Goal: Information Seeking & Learning: Learn about a topic

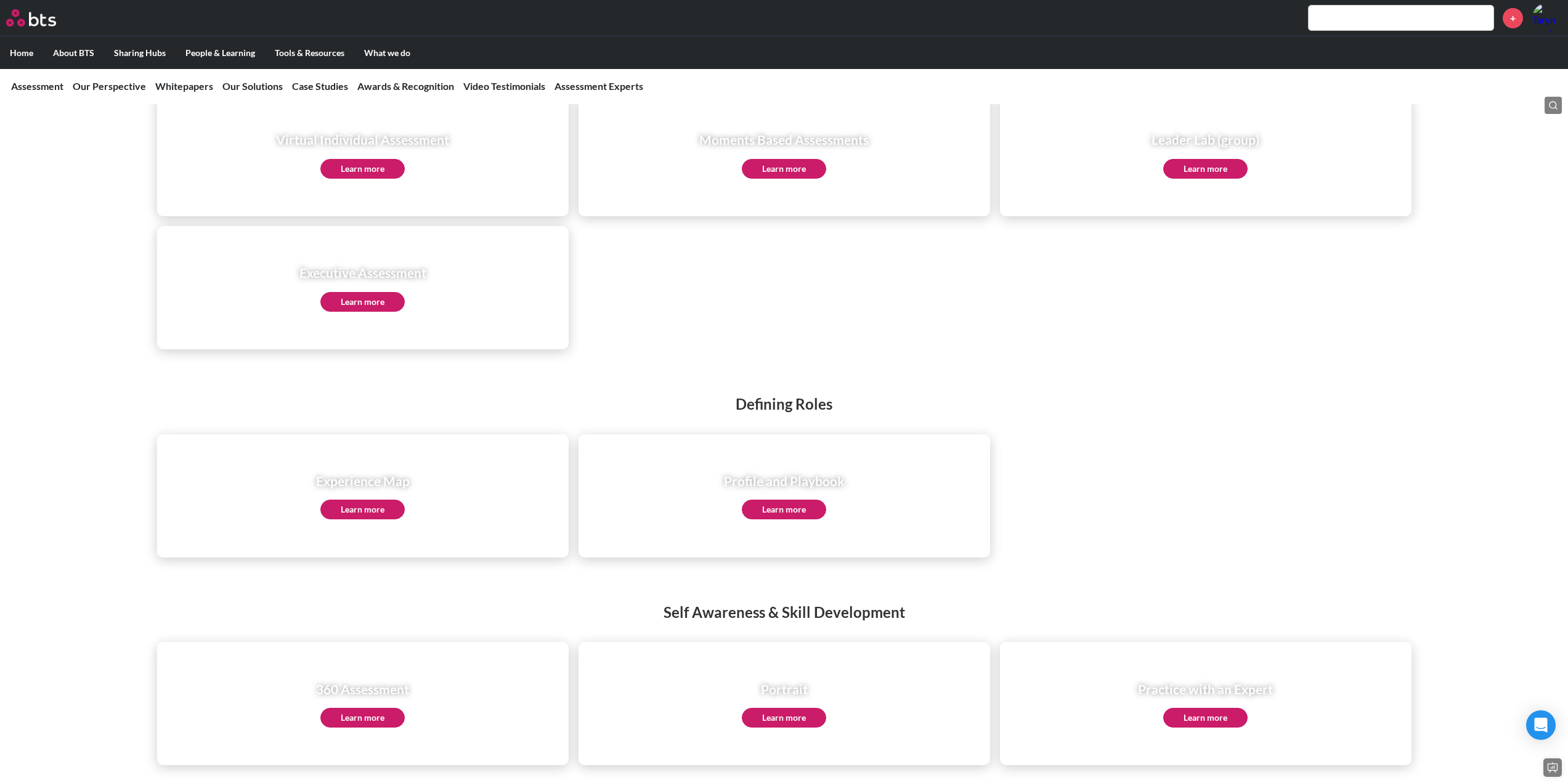
scroll to position [2527, 0]
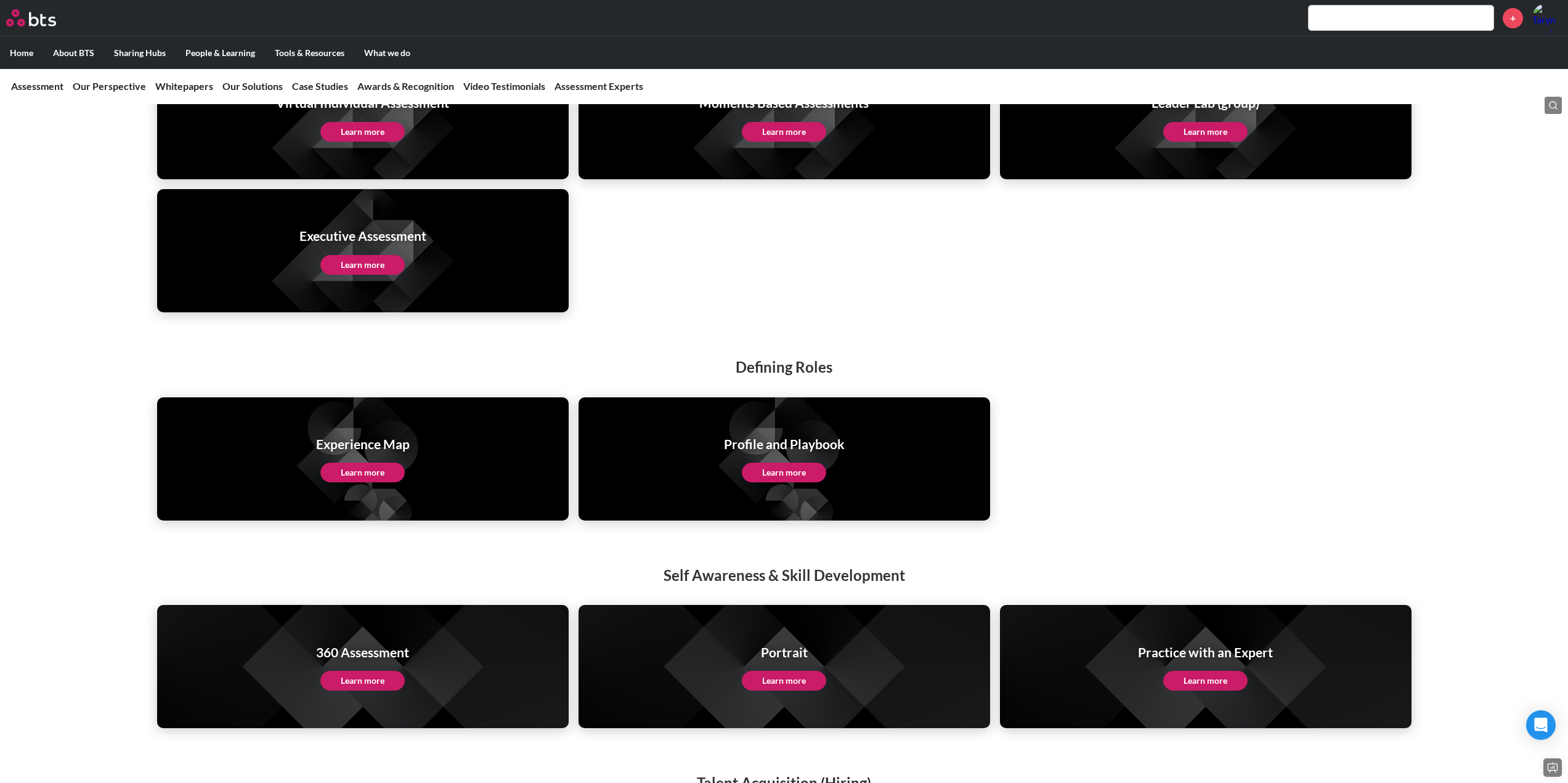
click at [777, 463] on link "Learn more" at bounding box center [784, 473] width 84 height 20
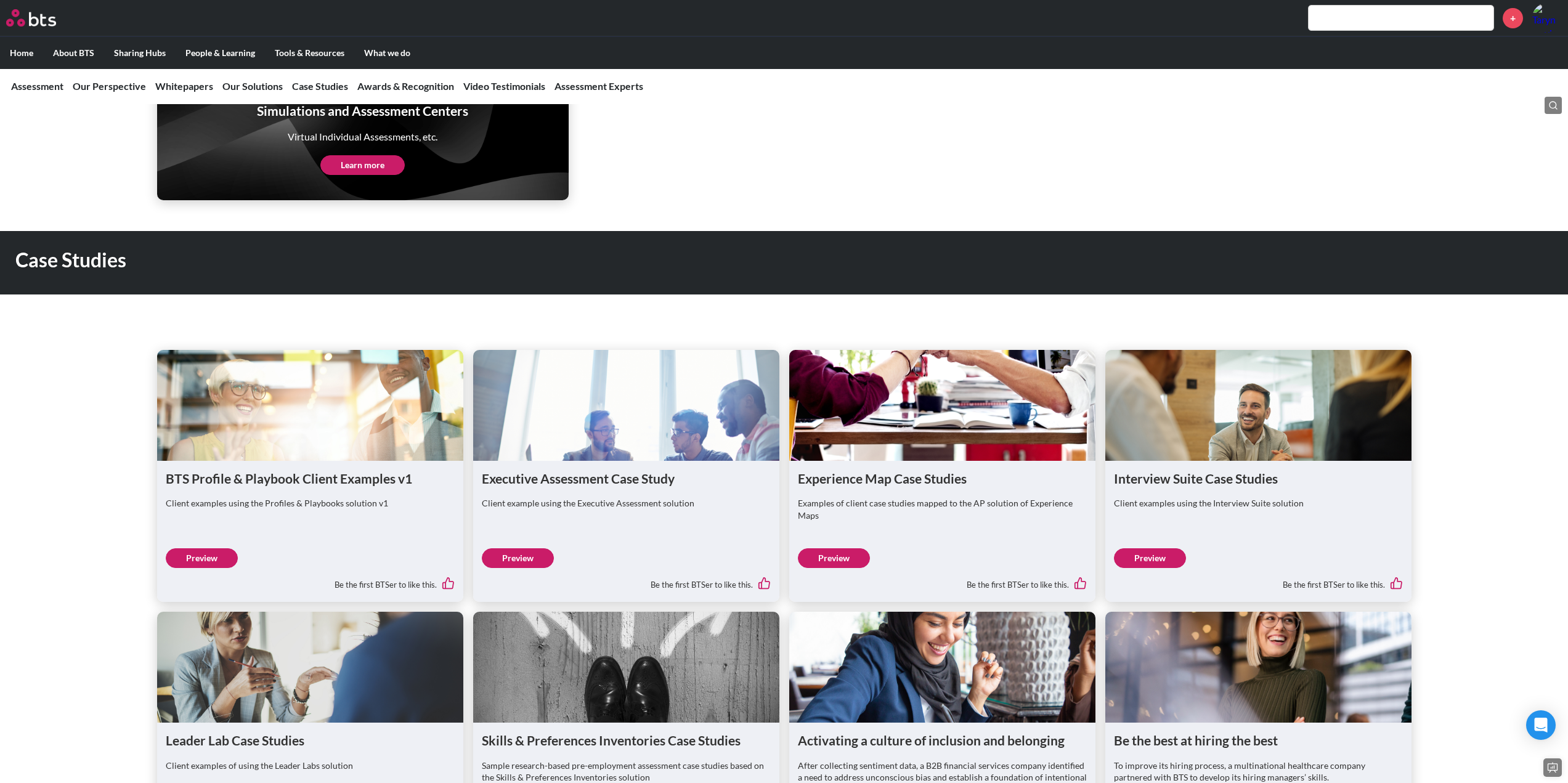
scroll to position [3451, 0]
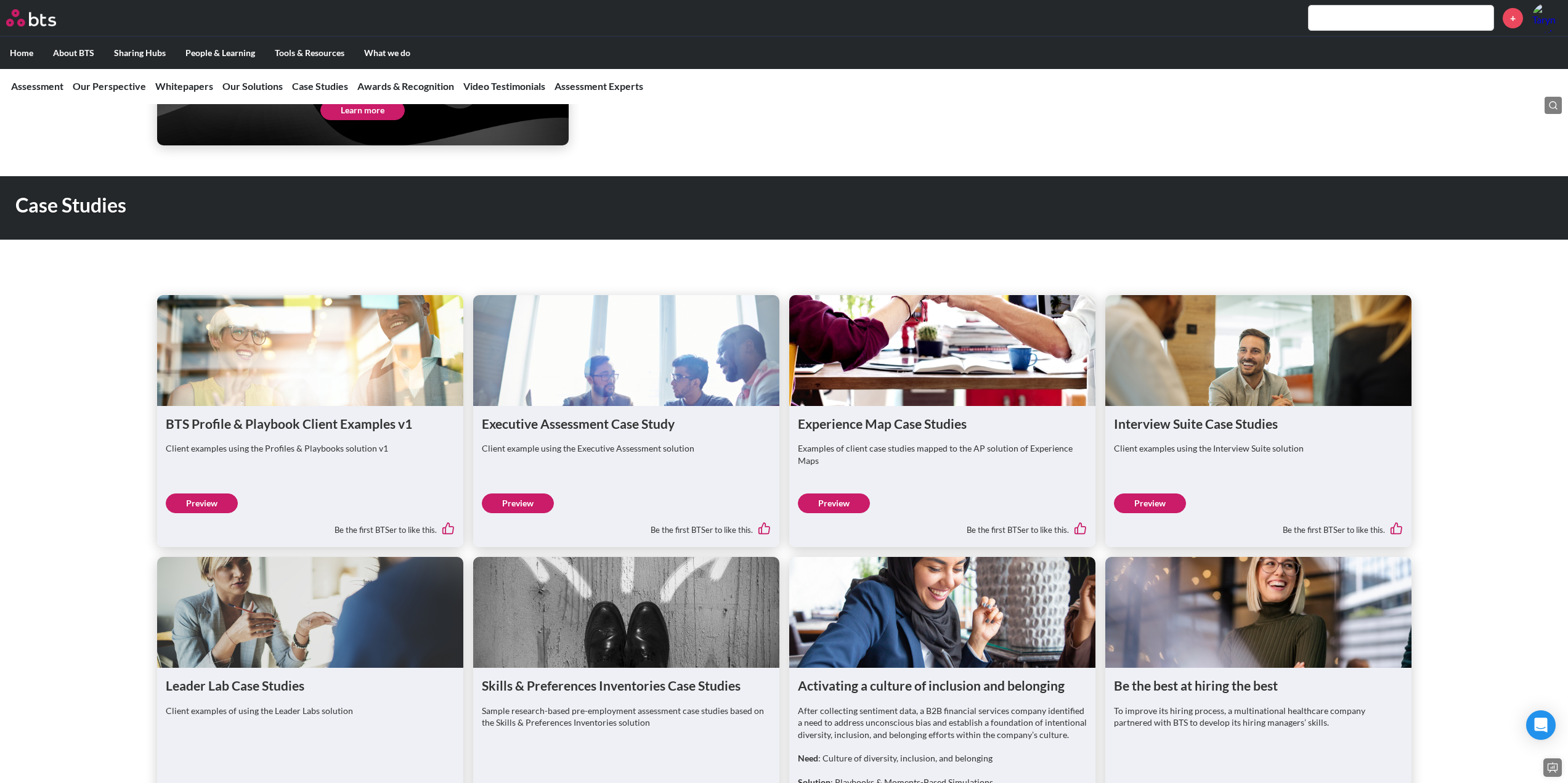
click at [209, 493] on link "Preview" at bounding box center [202, 503] width 72 height 20
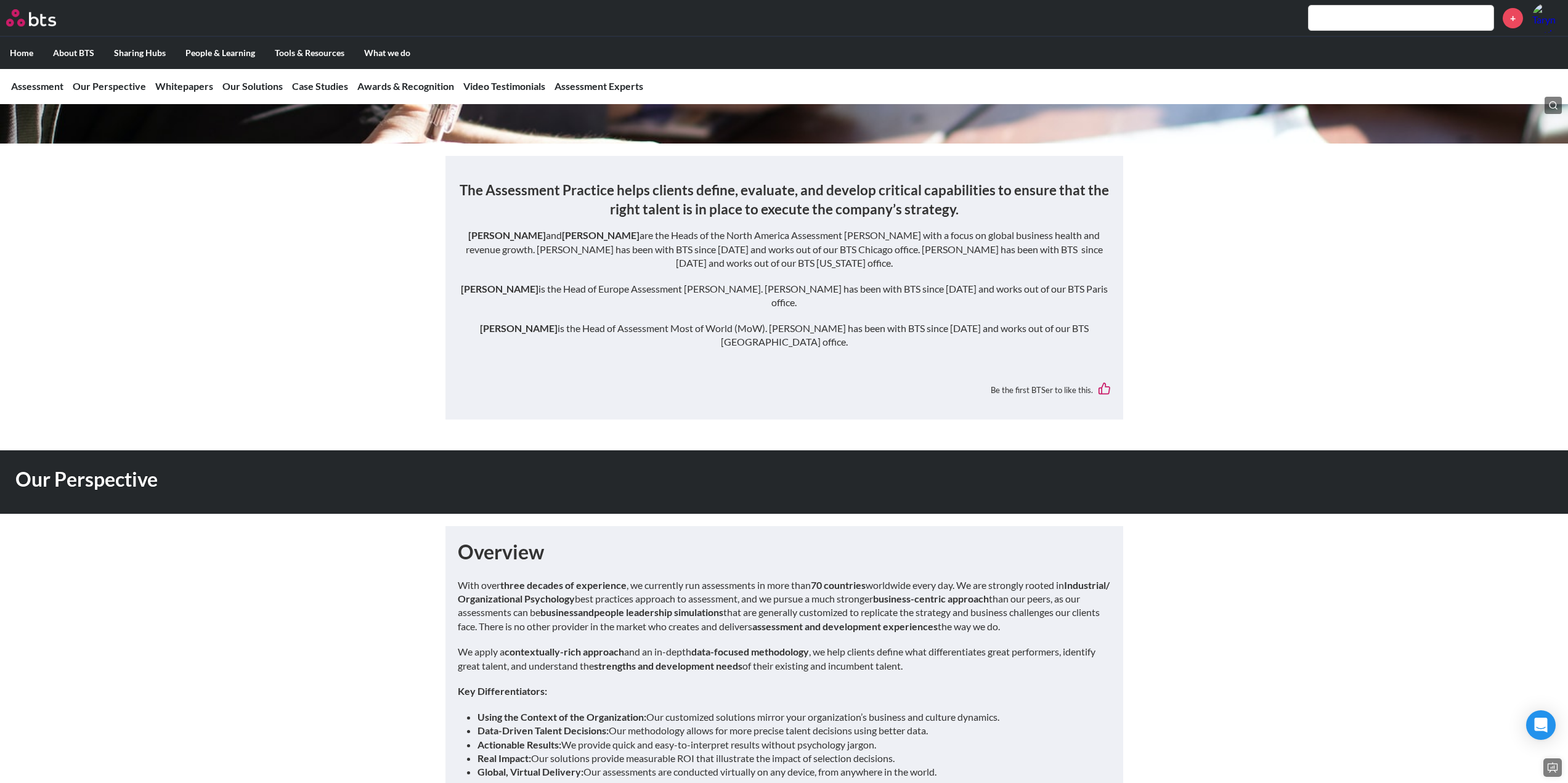
scroll to position [0, 0]
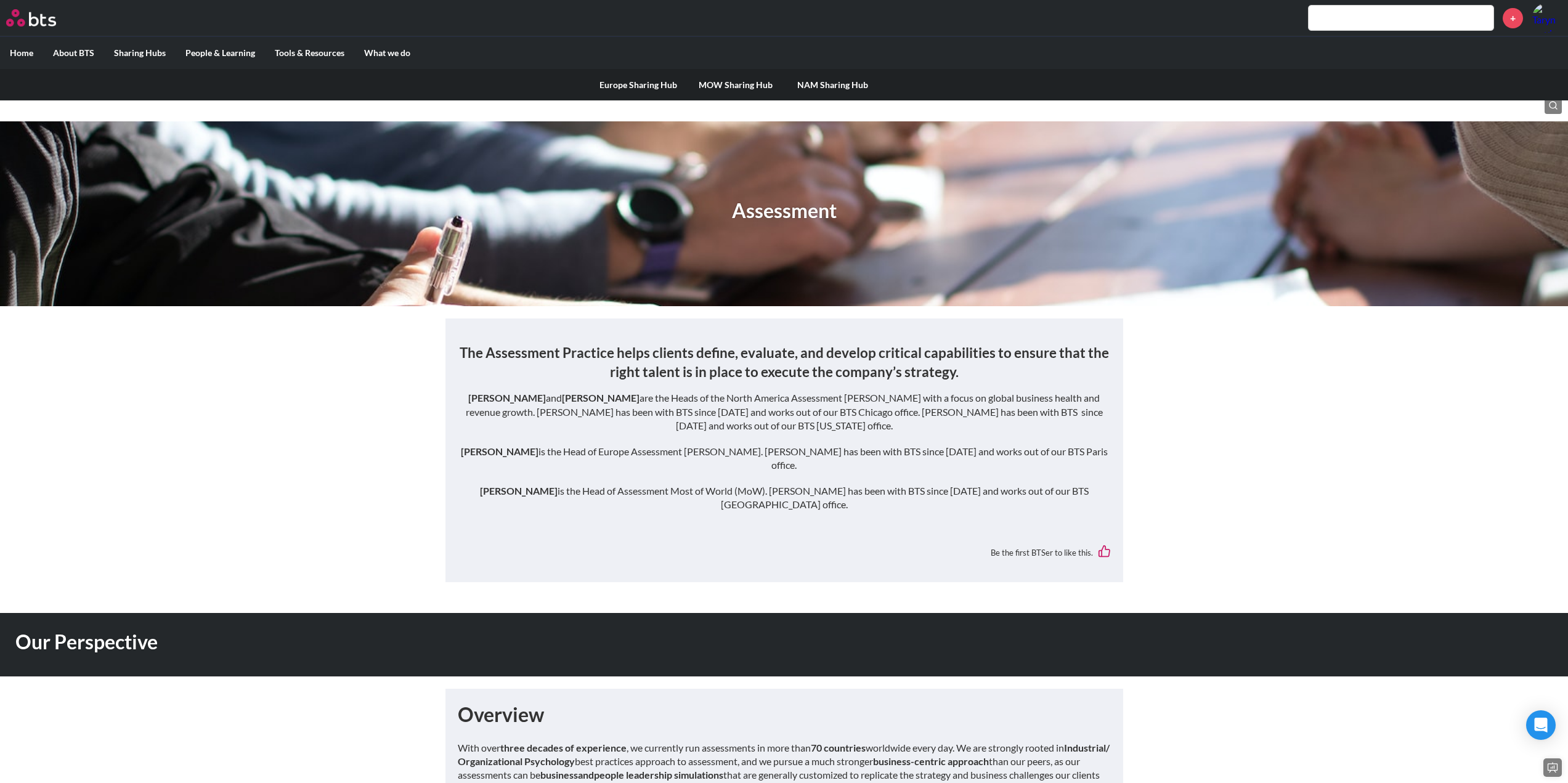
click at [141, 46] on label "Sharing Hubs" at bounding box center [139, 53] width 71 height 32
click at [0, 0] on input "Sharing Hubs" at bounding box center [0, 0] width 0 height 0
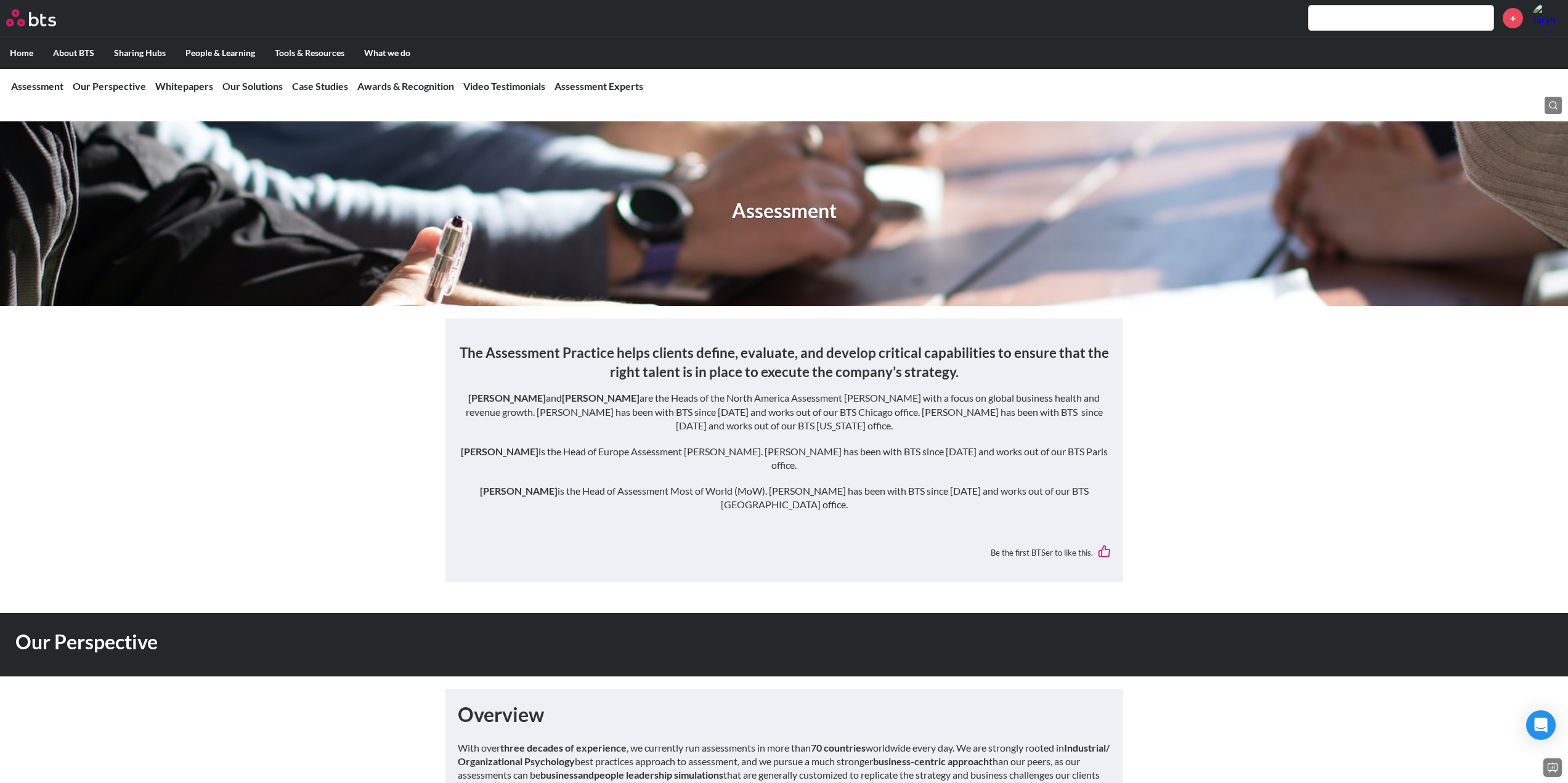
click at [1404, 23] on input "text" at bounding box center [1400, 18] width 185 height 24
type input "playbook"
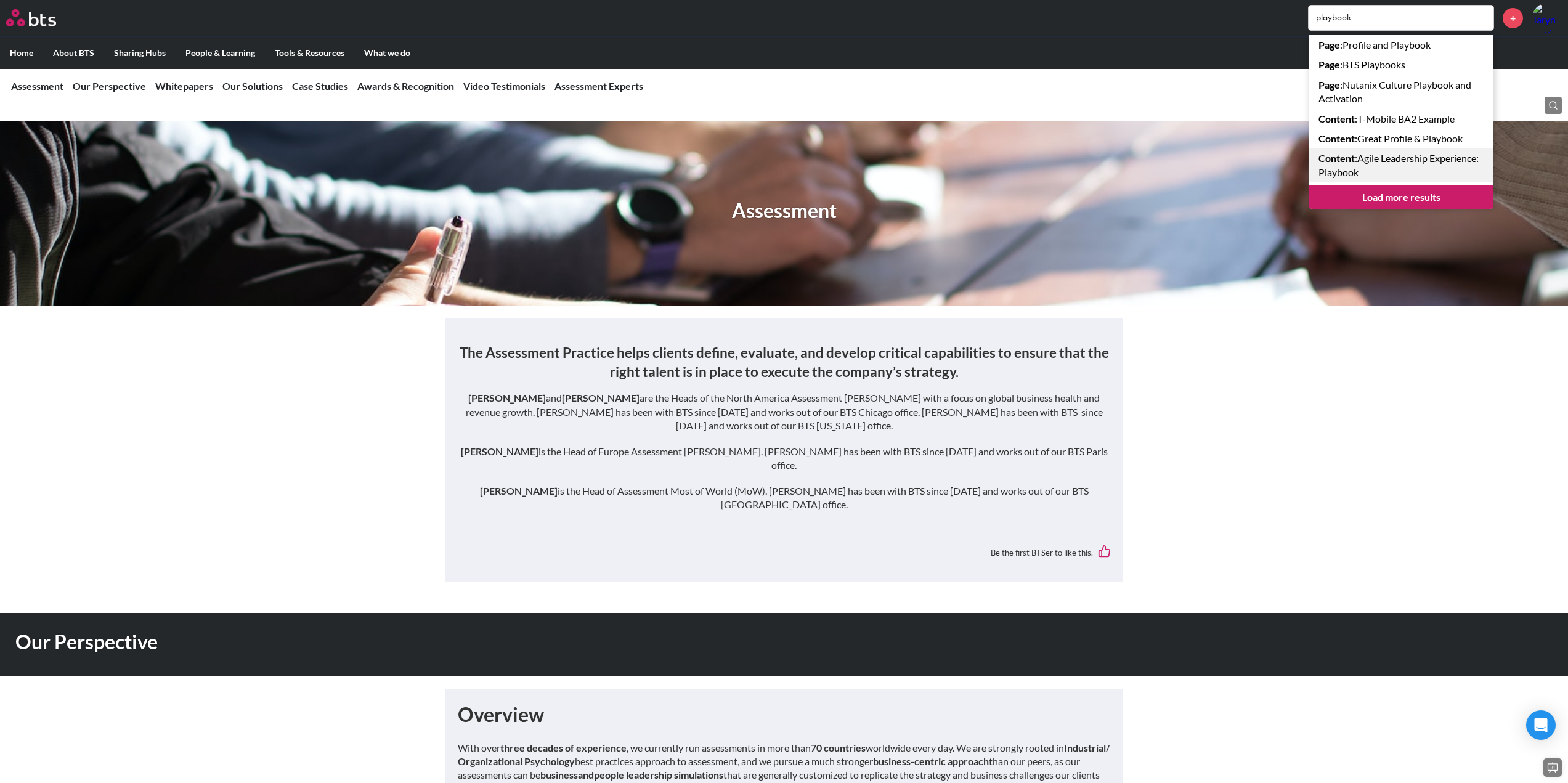
click at [1428, 169] on link "Content : Agile Leadership Experience: Playbook" at bounding box center [1400, 165] width 185 height 34
click at [1407, 92] on link "Page : Nutanix Culture Playbook and Activation" at bounding box center [1400, 92] width 185 height 34
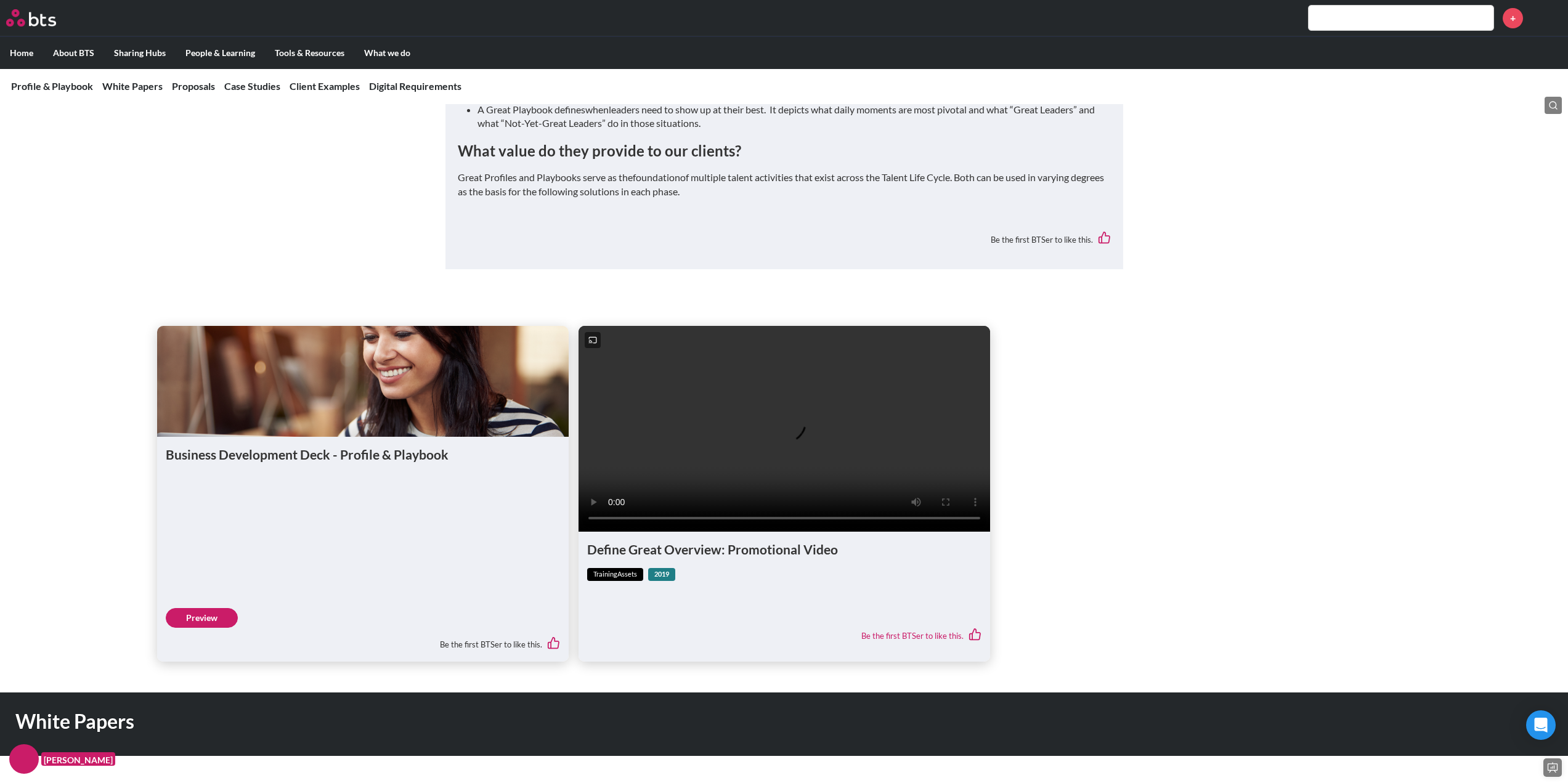
scroll to position [432, 0]
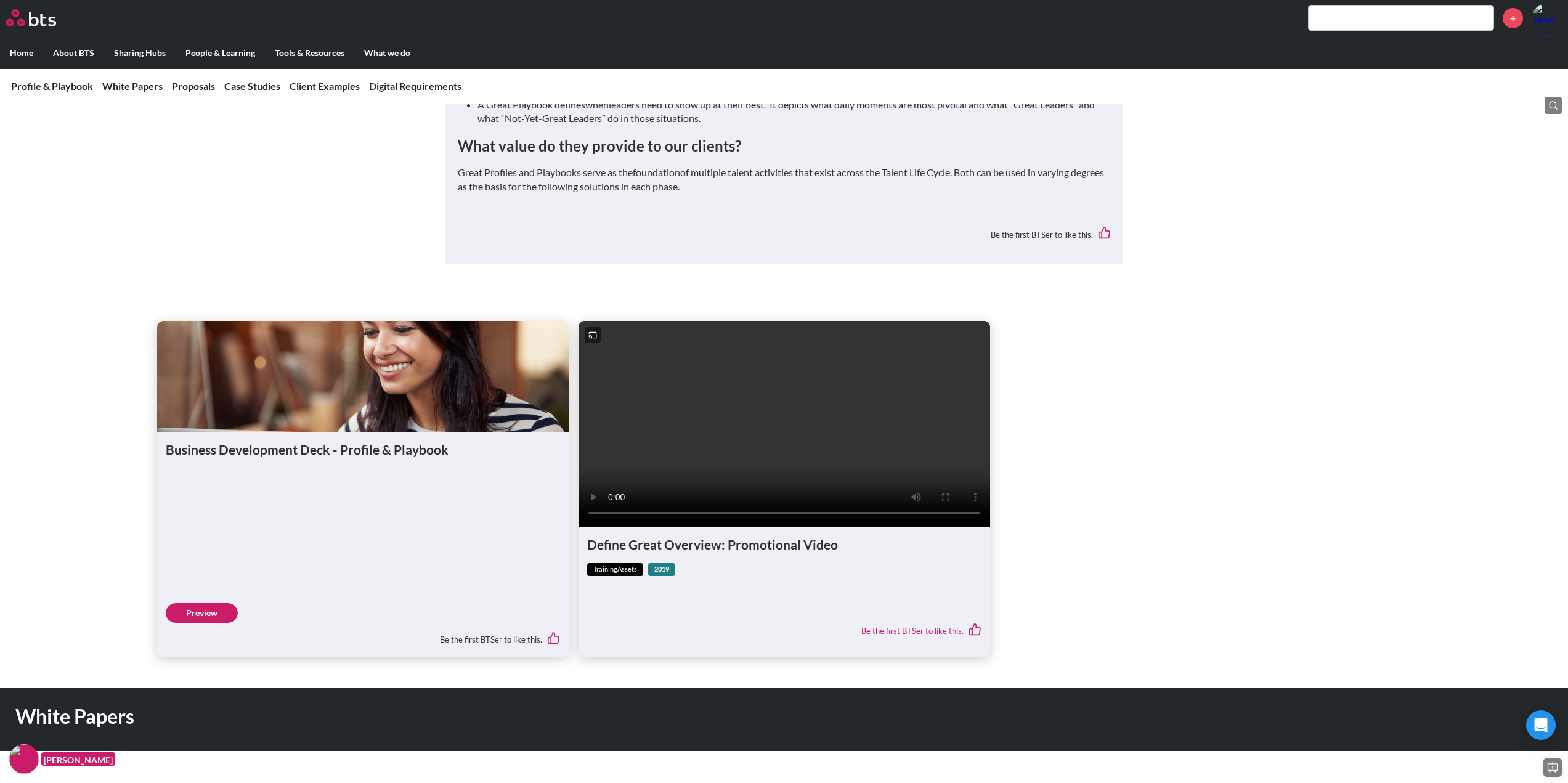
click at [206, 623] on link "Preview" at bounding box center [202, 613] width 72 height 20
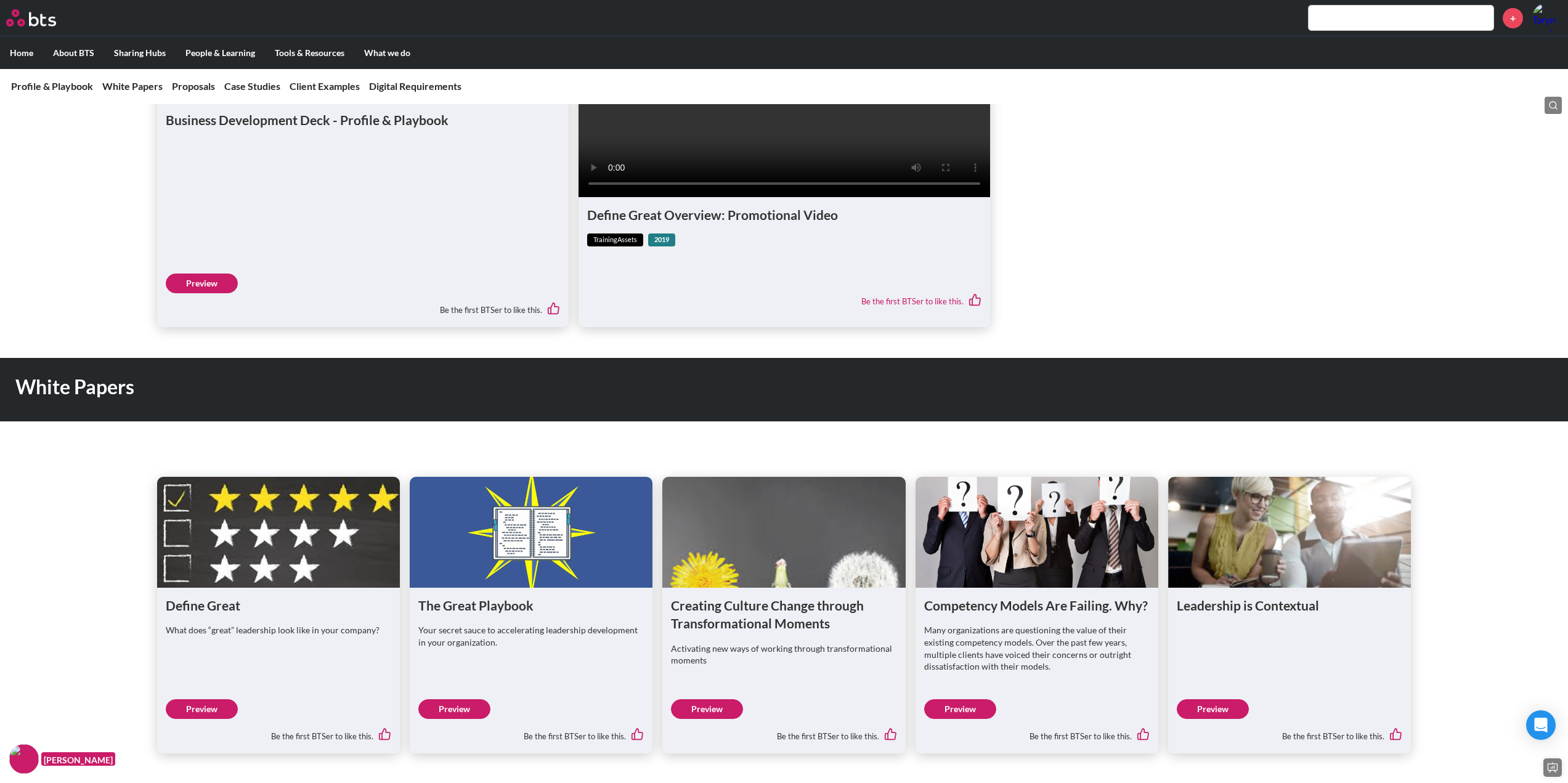
scroll to position [802, 0]
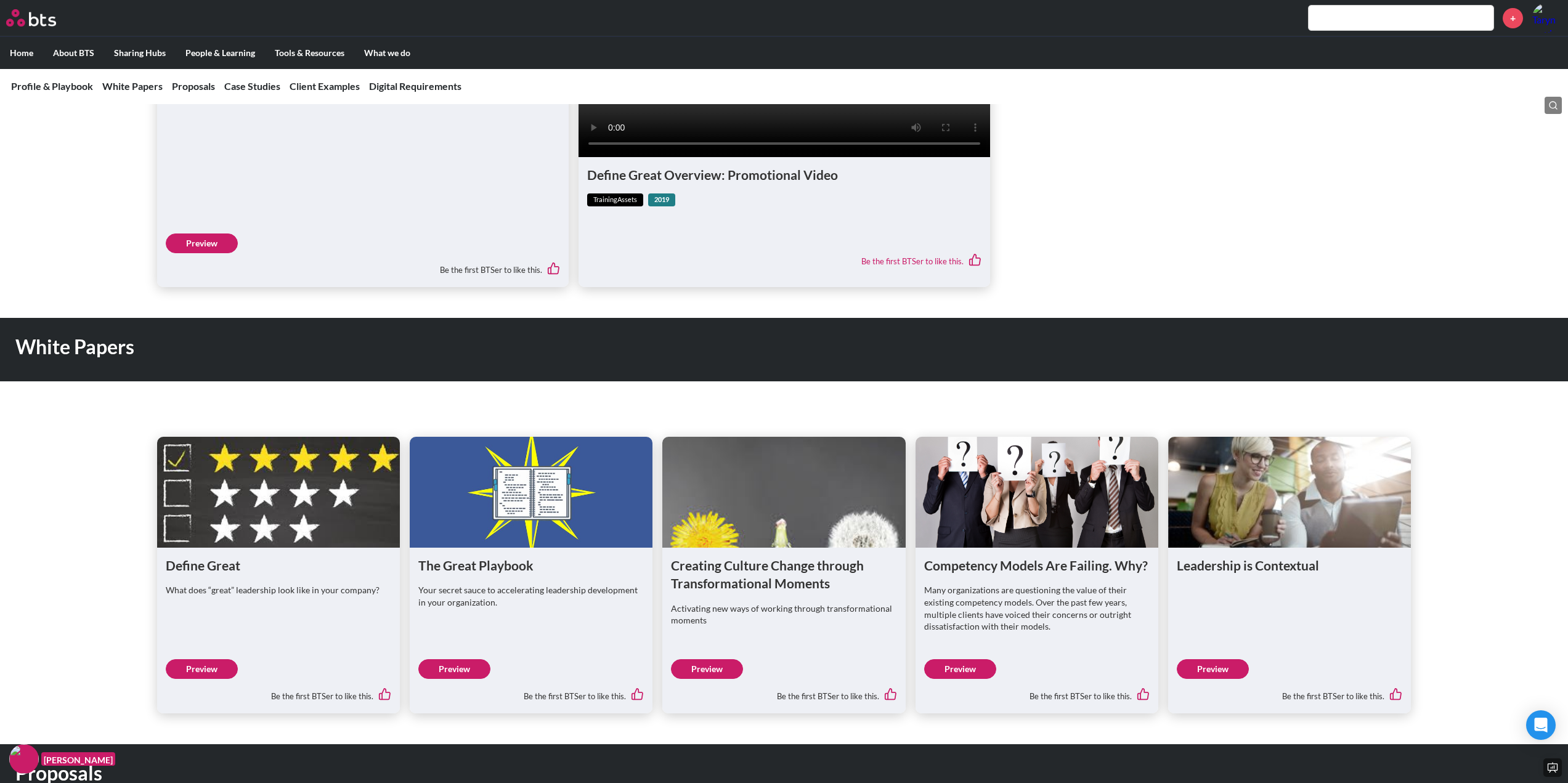
click at [458, 679] on link "Preview" at bounding box center [455, 669] width 72 height 20
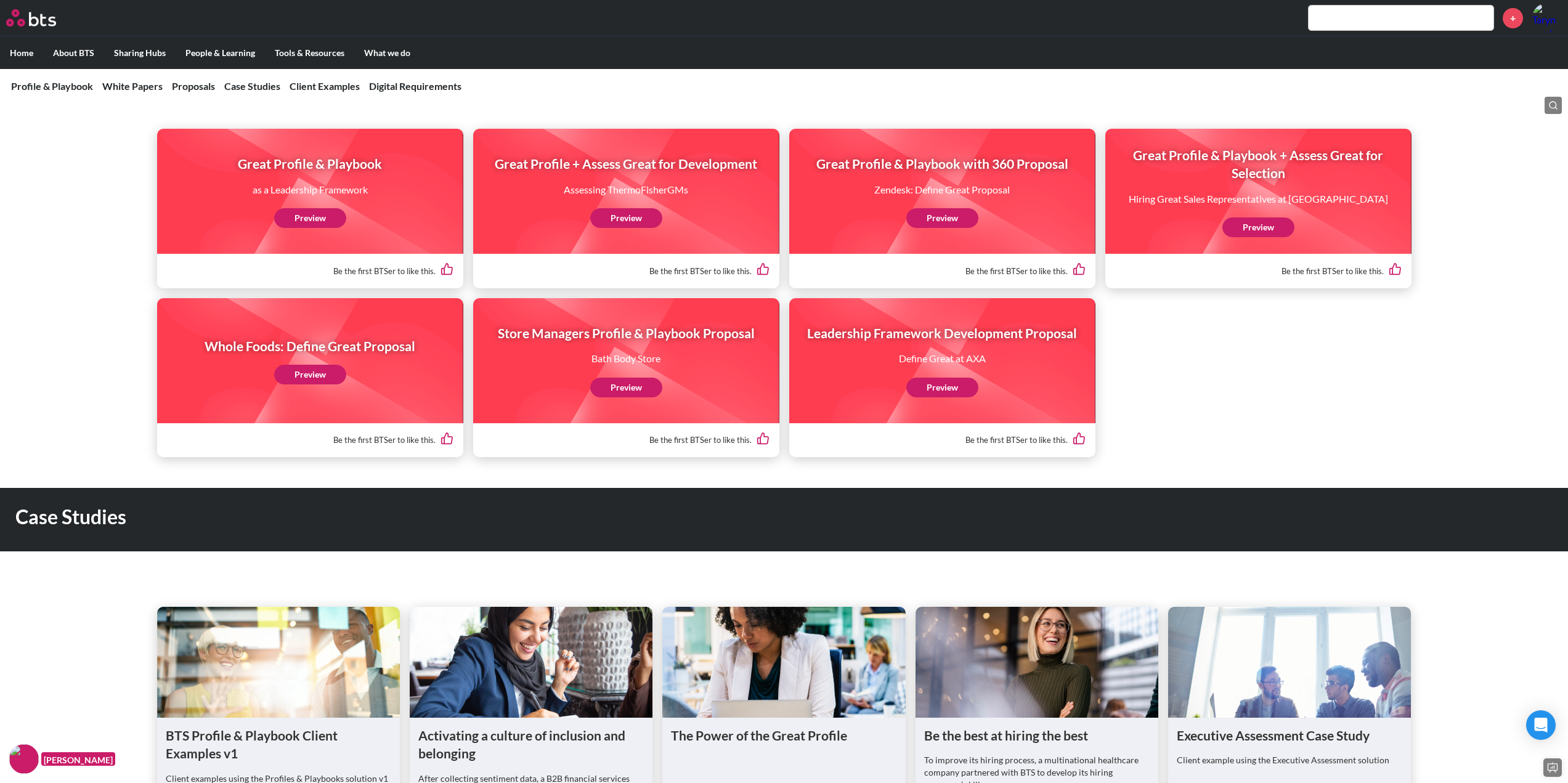
scroll to position [1541, 0]
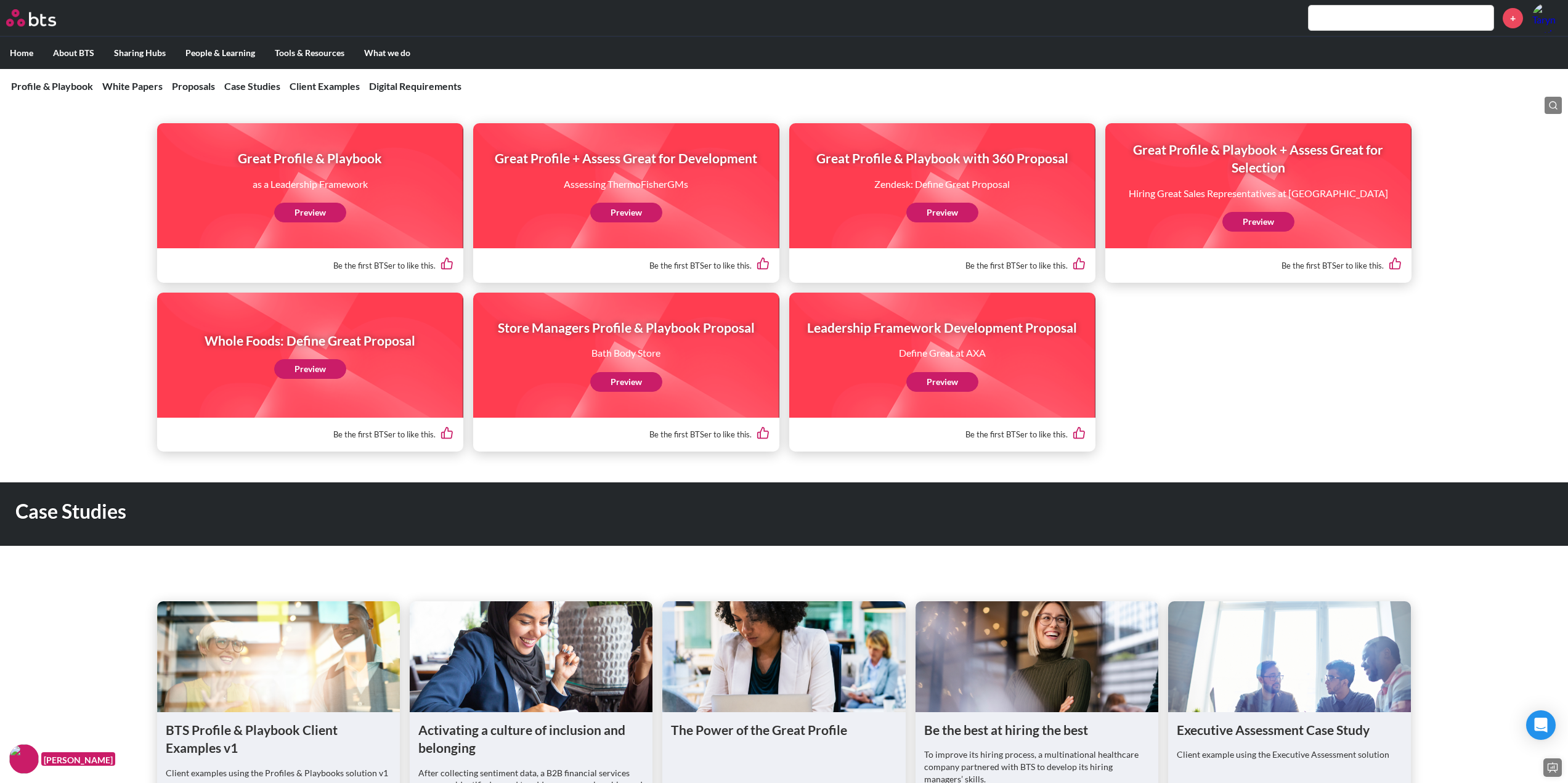
click at [950, 392] on link "Preview" at bounding box center [942, 382] width 72 height 20
click at [949, 222] on link "Preview" at bounding box center [942, 212] width 72 height 20
click at [320, 379] on link "Preview" at bounding box center [310, 369] width 72 height 20
click at [639, 392] on link "Preview" at bounding box center [626, 382] width 72 height 20
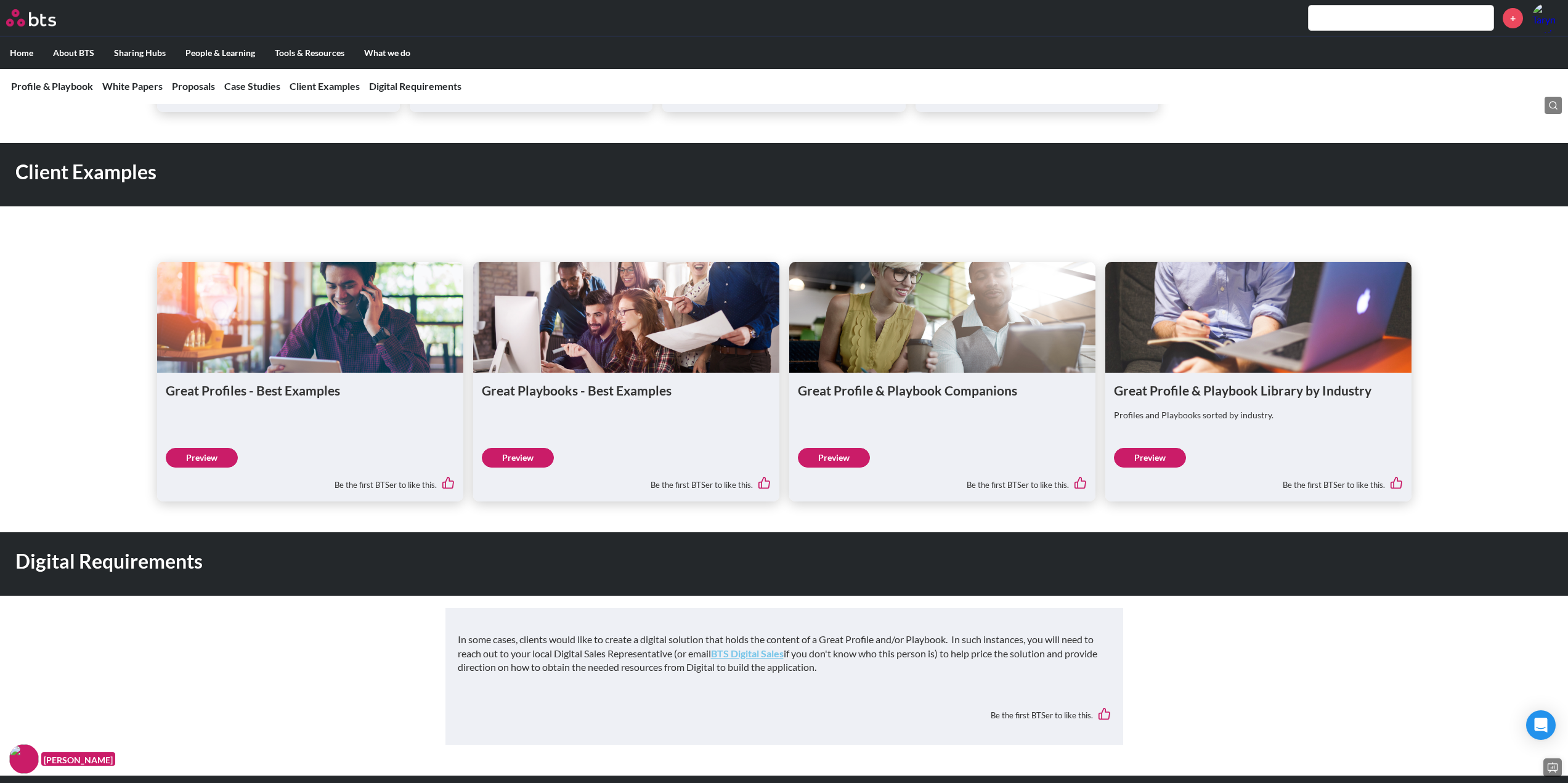
scroll to position [2712, 0]
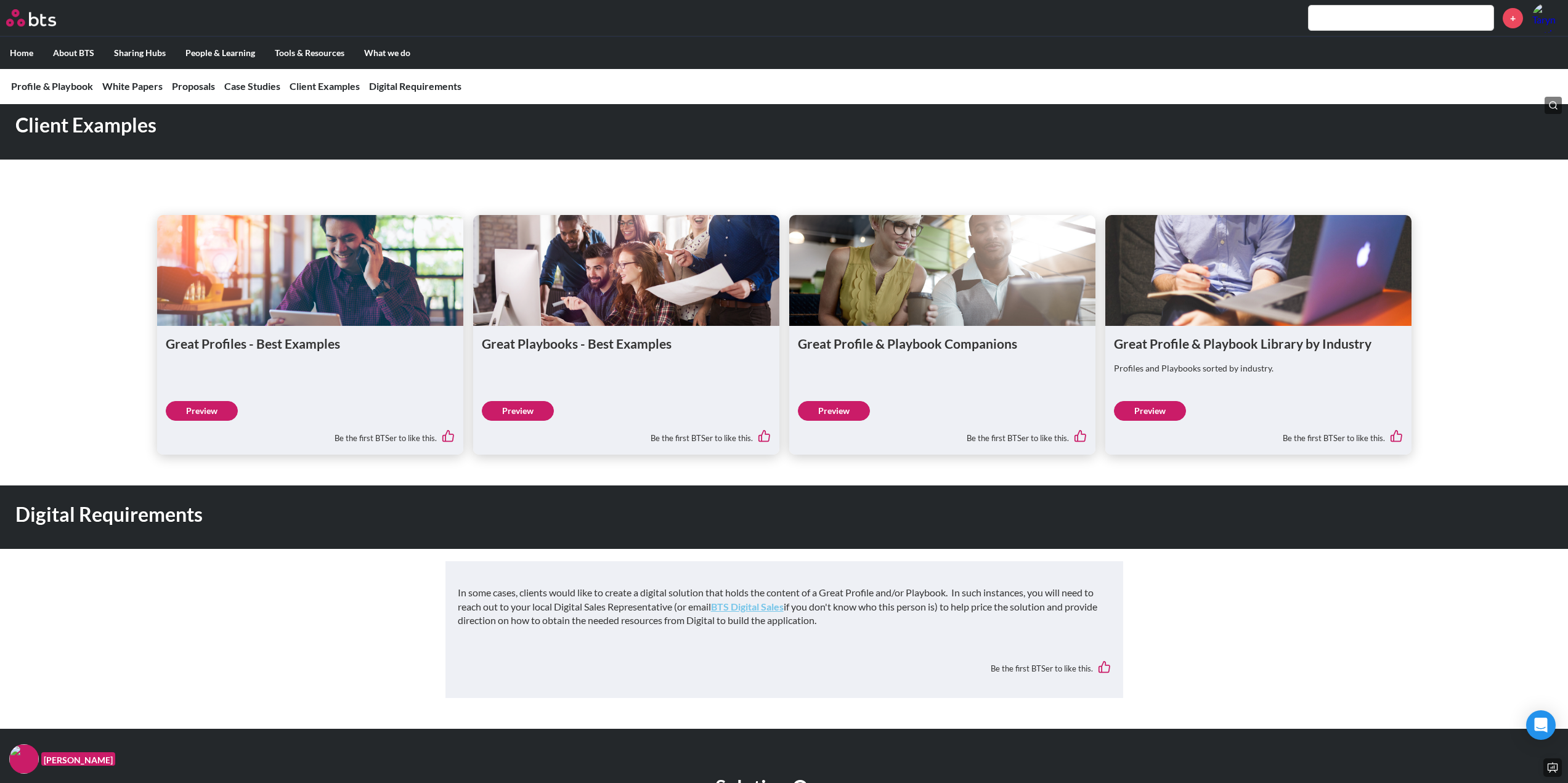
click at [510, 421] on link "Preview" at bounding box center [517, 411] width 72 height 20
click at [847, 421] on link "Preview" at bounding box center [833, 411] width 72 height 20
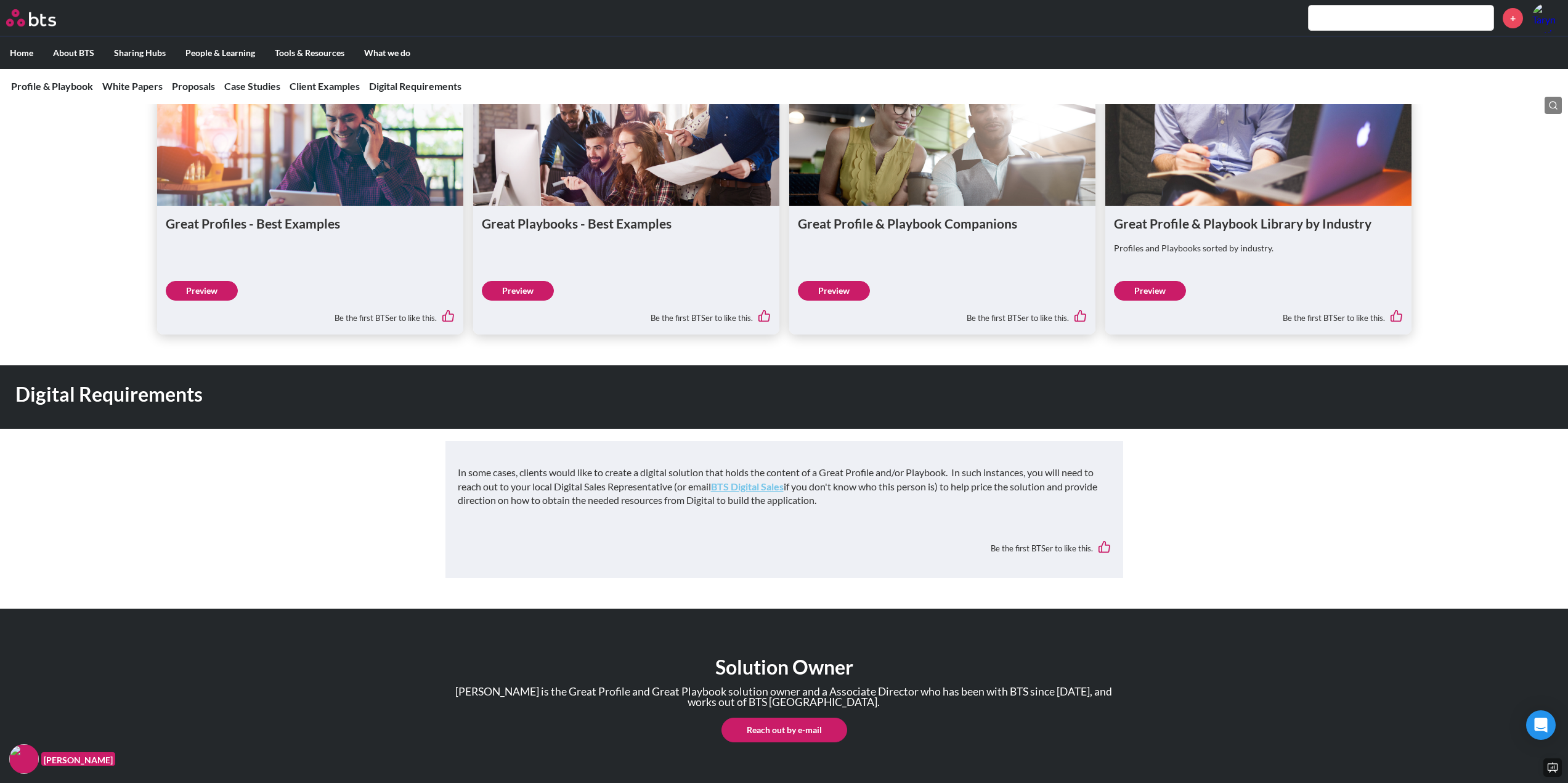
scroll to position [2835, 0]
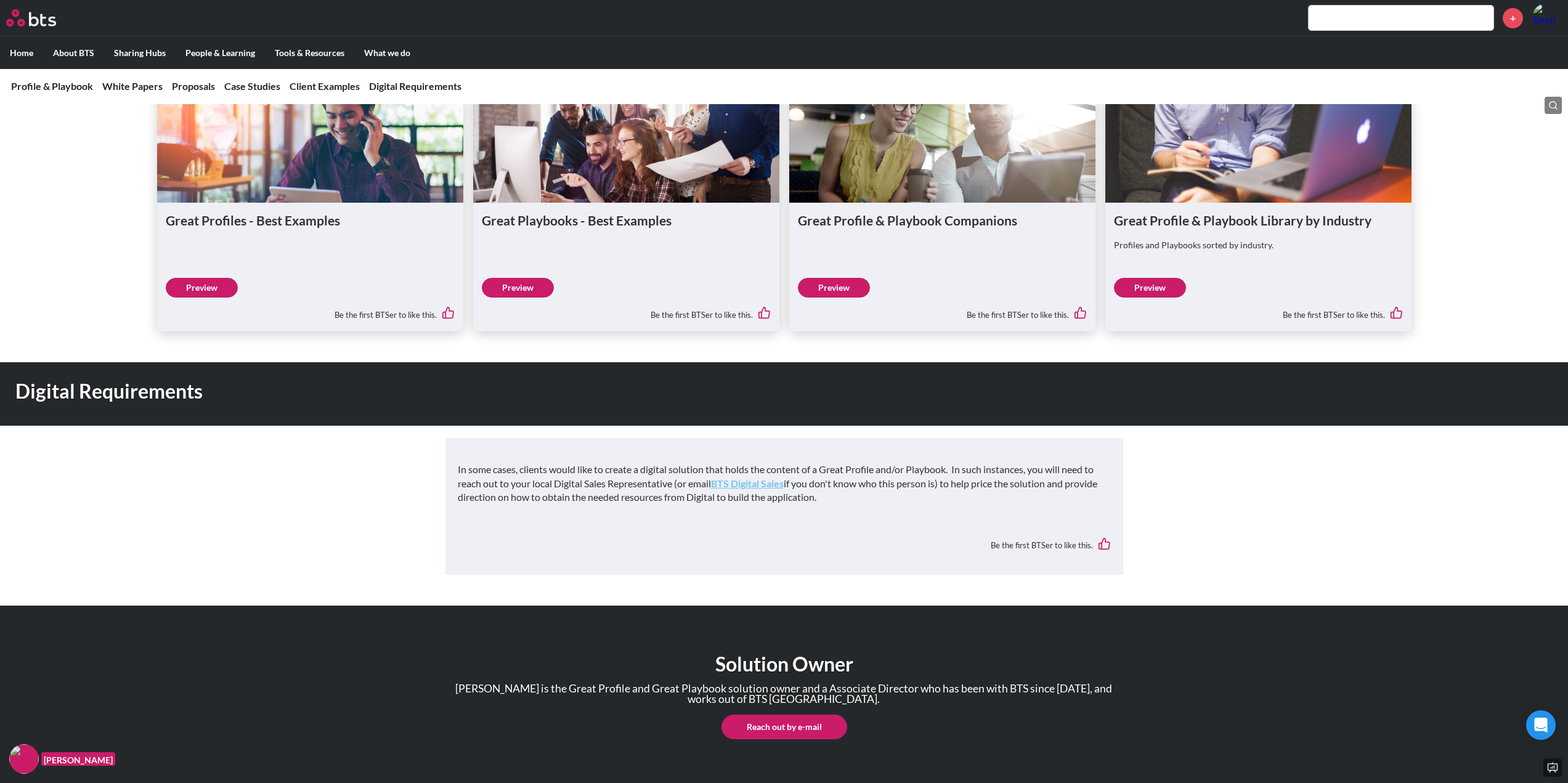
click at [1152, 298] on link "Preview" at bounding box center [1149, 288] width 72 height 20
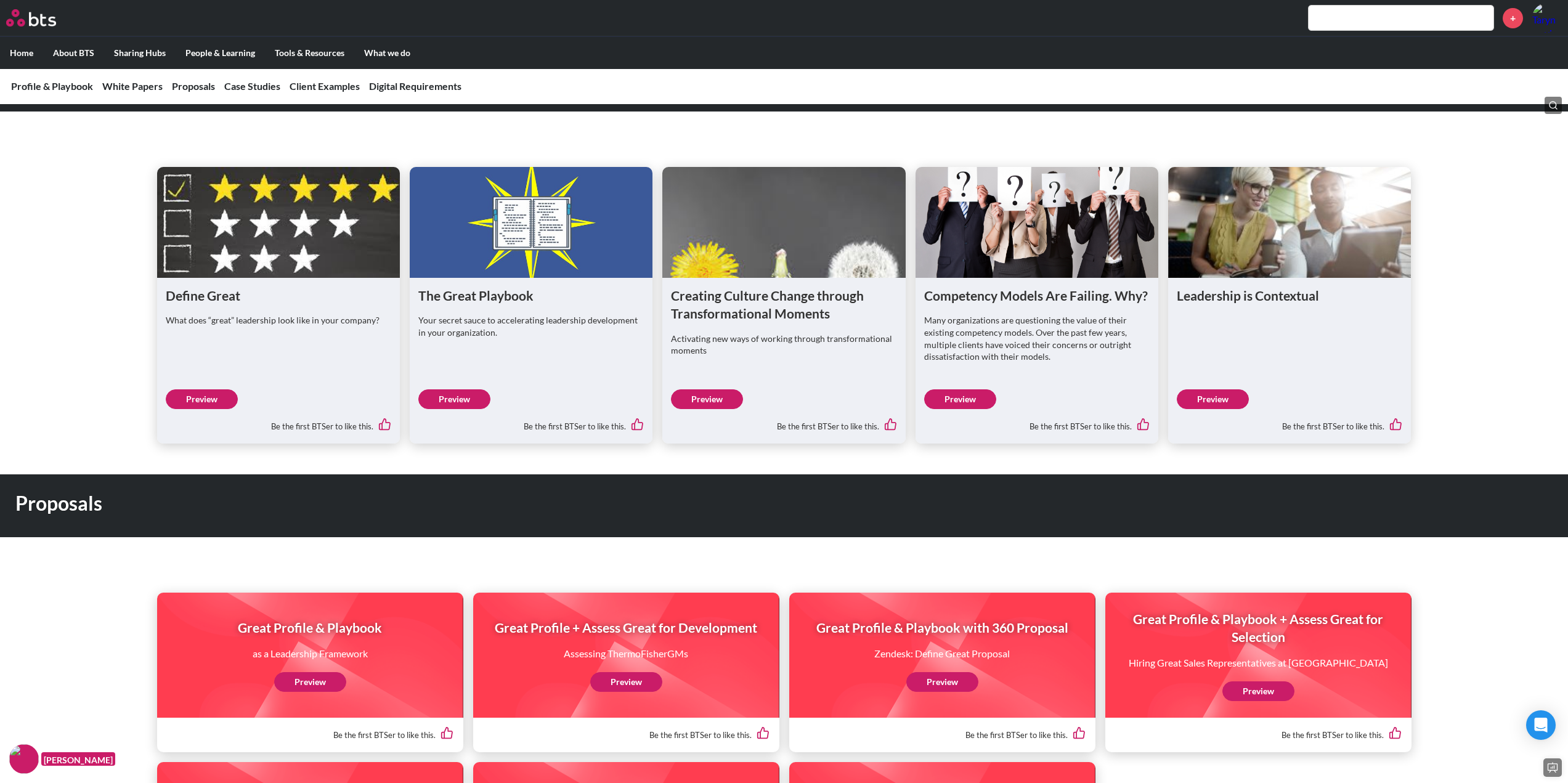
scroll to position [1216, 0]
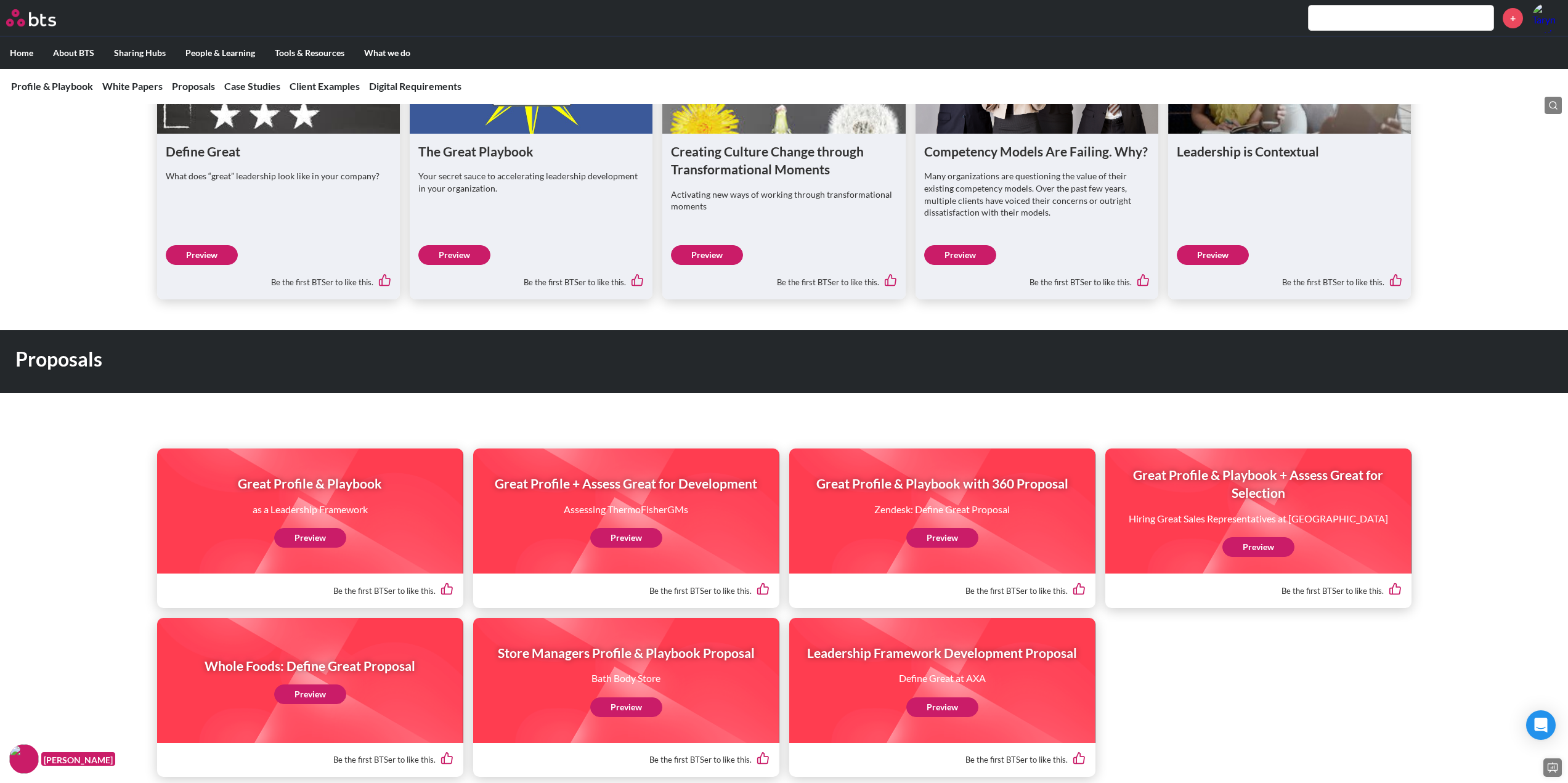
click at [637, 548] on link "Preview" at bounding box center [626, 538] width 72 height 20
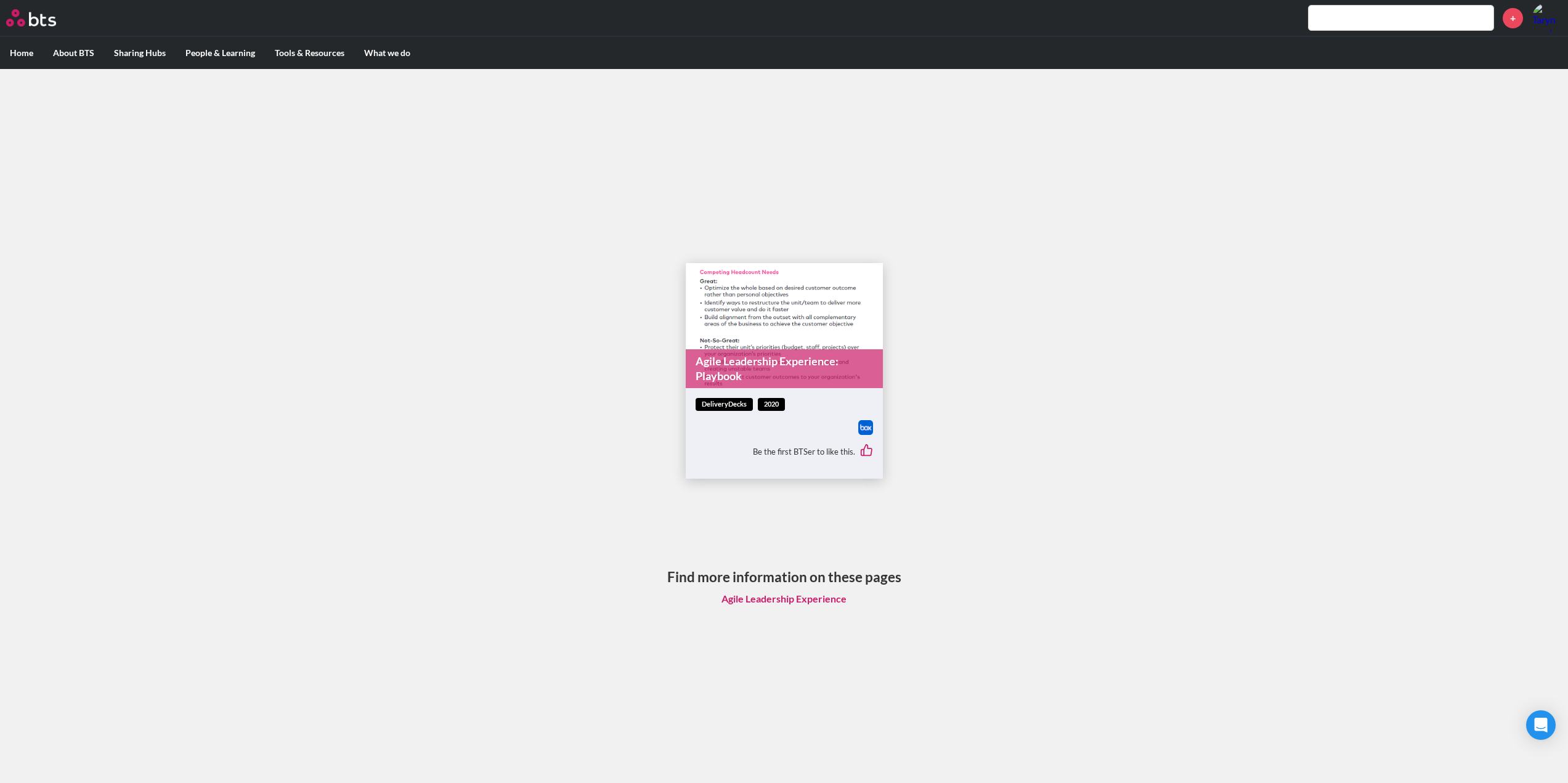
click at [721, 354] on link "Agile Leadership Experience: Playbook" at bounding box center [784, 369] width 197 height 39
